Goal: Find specific page/section: Find specific page/section

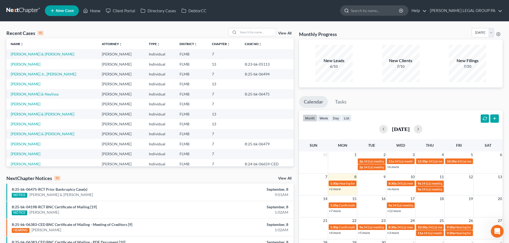
click at [388, 10] on input "search" at bounding box center [375, 11] width 49 height 10
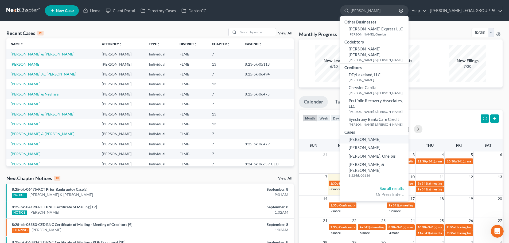
type input "[PERSON_NAME]"
click at [378, 137] on span "[PERSON_NAME]" at bounding box center [365, 139] width 32 height 5
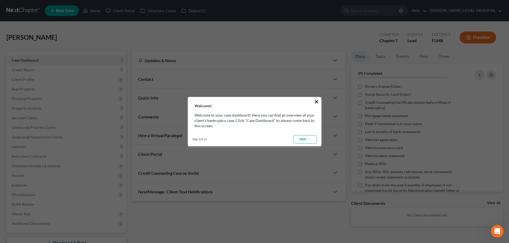
click at [318, 102] on button "×" at bounding box center [316, 101] width 5 height 9
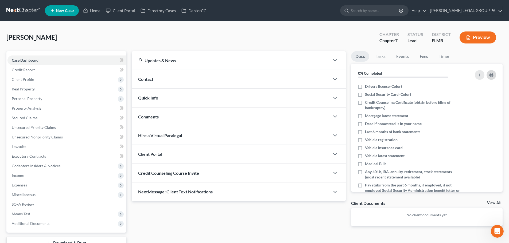
click at [490, 74] on polyline "button" at bounding box center [491, 73] width 2 height 1
click at [71, 13] on link "New Case" at bounding box center [62, 10] width 34 height 11
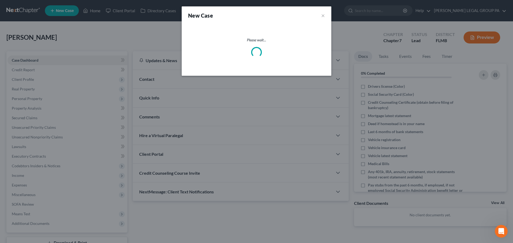
select select "15"
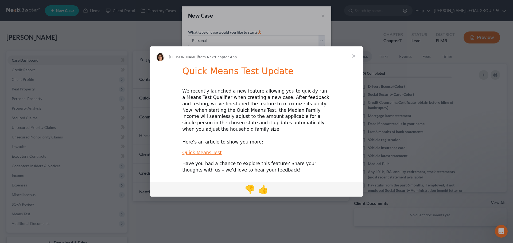
click at [358, 60] on span "Close" at bounding box center [353, 55] width 19 height 19
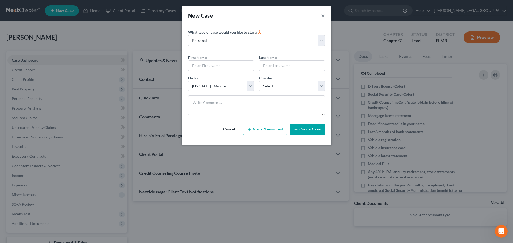
click at [325, 14] on button "×" at bounding box center [323, 15] width 4 height 7
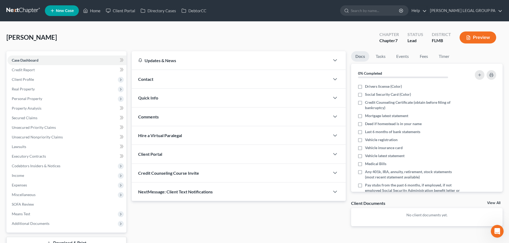
click at [187, 169] on div "Credit Counseling Course Invite" at bounding box center [231, 173] width 198 height 18
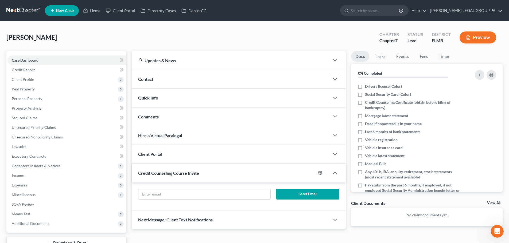
click at [198, 177] on div "Credit Counseling Course Invite" at bounding box center [224, 173] width 184 height 18
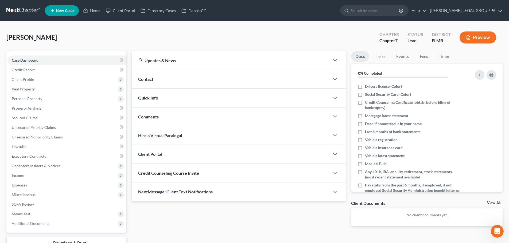
click at [162, 77] on div "Contact" at bounding box center [231, 79] width 198 height 18
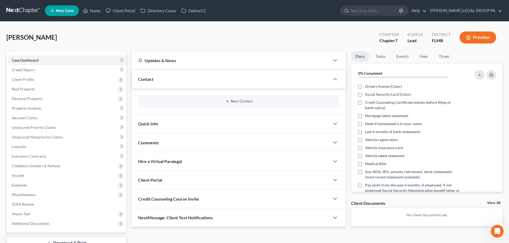
click at [162, 77] on div "Contact" at bounding box center [231, 79] width 198 height 18
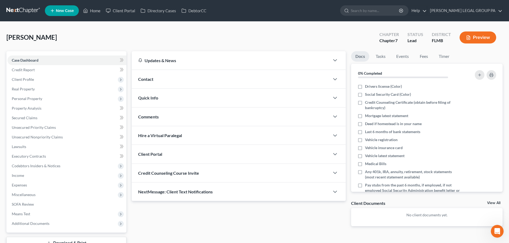
click at [156, 99] on span "Quick Info" at bounding box center [148, 97] width 20 height 5
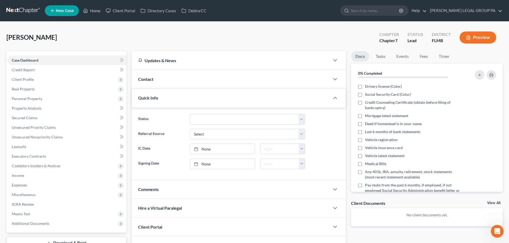
click at [156, 99] on span "Quick Info" at bounding box center [148, 97] width 20 height 5
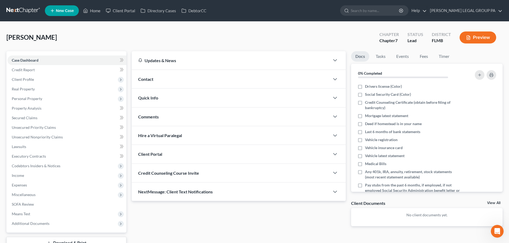
click at [154, 117] on span "Comments" at bounding box center [148, 116] width 21 height 5
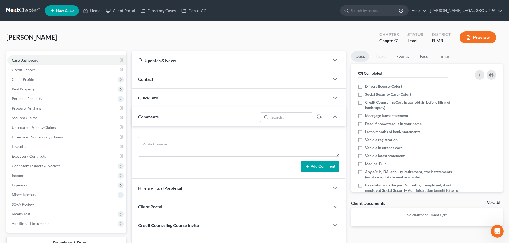
click at [154, 117] on span "Comments" at bounding box center [148, 116] width 21 height 5
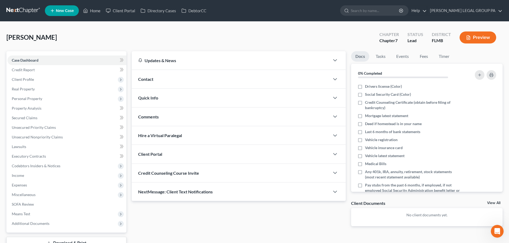
click at [157, 135] on span "Hire a Virtual Paralegal" at bounding box center [160, 135] width 44 height 5
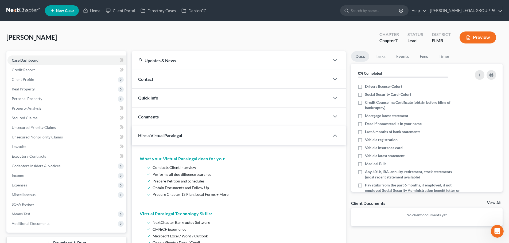
click at [157, 135] on span "Hire a Virtual Paralegal" at bounding box center [160, 135] width 44 height 5
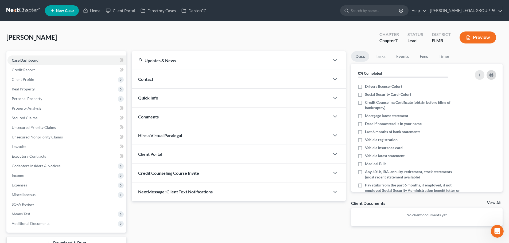
click at [493, 74] on icon "button" at bounding box center [491, 75] width 4 height 4
click at [167, 176] on div "Credit Counseling Course Invite" at bounding box center [231, 173] width 198 height 18
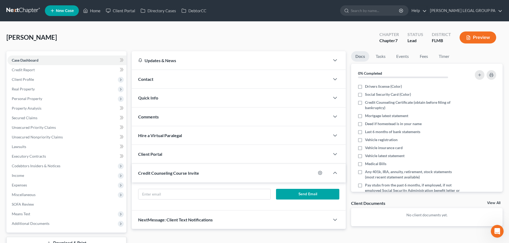
click at [224, 175] on div "Credit Counseling Course Invite" at bounding box center [224, 173] width 184 height 18
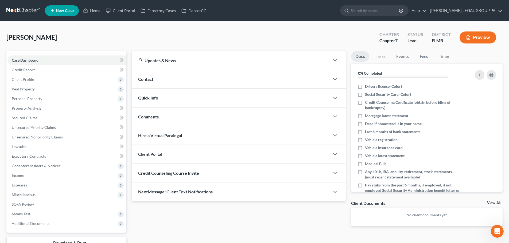
click at [315, 213] on div "Updates & News × District Notes Take a look at NextChapter's District Notes to …" at bounding box center [238, 143] width 219 height 184
click at [97, 11] on link "Home" at bounding box center [91, 11] width 23 height 10
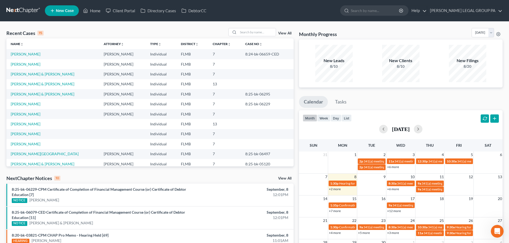
click at [424, 95] on div "Monthly Progress Bankruptcy Bankruptcy [DATE] [DATE] [DATE] [DATE] [DATE] [DATE…" at bounding box center [400, 203] width 209 height 351
